Goal: Book appointment/travel/reservation

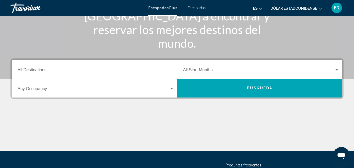
click at [42, 71] on input "Destination All Destinations" at bounding box center [96, 71] width 156 height 5
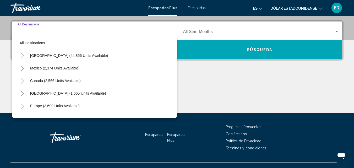
scroll to position [120, 0]
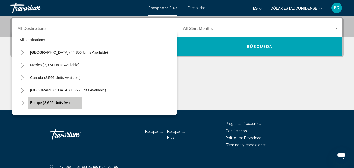
click at [54, 103] on span "Europe (3,699 units available)" at bounding box center [55, 103] width 50 height 4
type input "**********"
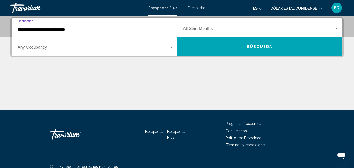
click at [199, 29] on span "Widget de búsqueda" at bounding box center [258, 29] width 151 height 5
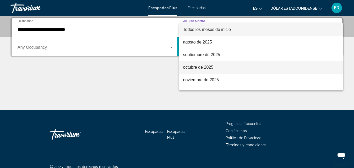
click at [200, 66] on font "octubre de 2025" at bounding box center [198, 67] width 30 height 4
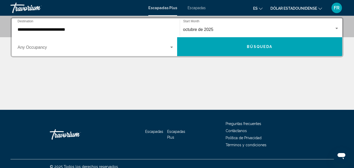
click at [98, 44] on div "Occupancy Any Occupancy" at bounding box center [96, 47] width 156 height 17
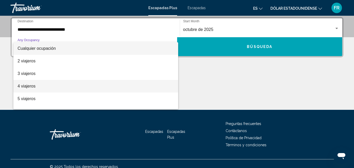
click at [41, 86] on span "4 viajeros" at bounding box center [96, 86] width 156 height 13
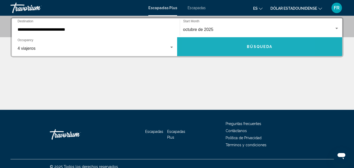
click at [229, 53] on button "Búsqueda" at bounding box center [259, 46] width 165 height 19
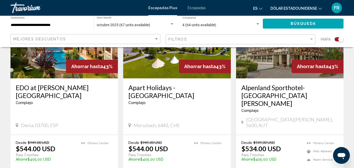
scroll to position [445, 0]
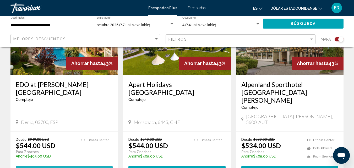
click at [64, 168] on span "View Resort" at bounding box center [52, 171] width 31 height 4
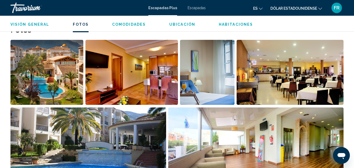
scroll to position [344, 0]
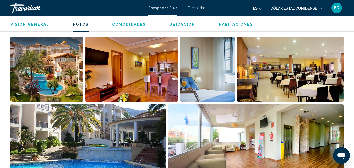
click at [74, 78] on img "Open full-screen image slider" at bounding box center [46, 69] width 73 height 65
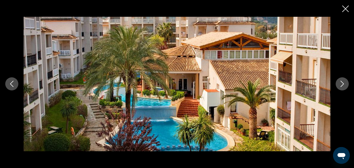
scroll to position [449, 0]
click at [13, 85] on icon "Previous image" at bounding box center [12, 84] width 6 height 6
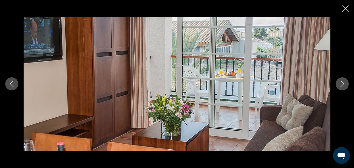
click at [17, 83] on button "Previous image" at bounding box center [11, 83] width 13 height 13
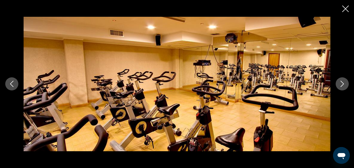
click at [16, 83] on button "Previous image" at bounding box center [11, 83] width 13 height 13
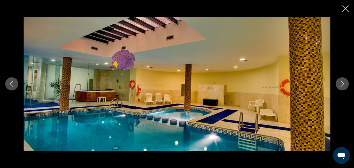
click at [14, 83] on icon "Previous image" at bounding box center [12, 84] width 6 height 6
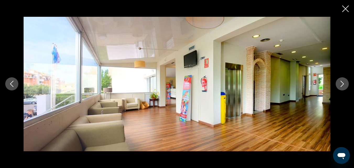
click at [14, 83] on icon "Previous image" at bounding box center [12, 84] width 6 height 6
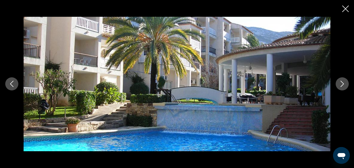
click at [14, 83] on icon "Previous image" at bounding box center [12, 84] width 6 height 6
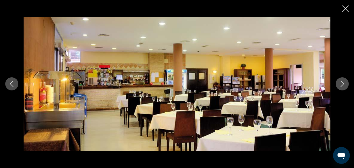
click at [14, 83] on icon "Previous image" at bounding box center [12, 84] width 6 height 6
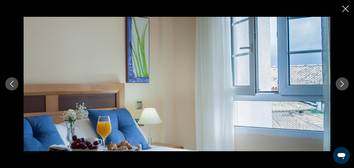
click at [343, 10] on icon "Close slideshow" at bounding box center [345, 9] width 7 height 7
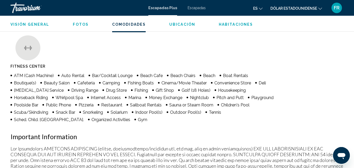
scroll to position [502, 0]
